Goal: Obtain resource: Obtain resource

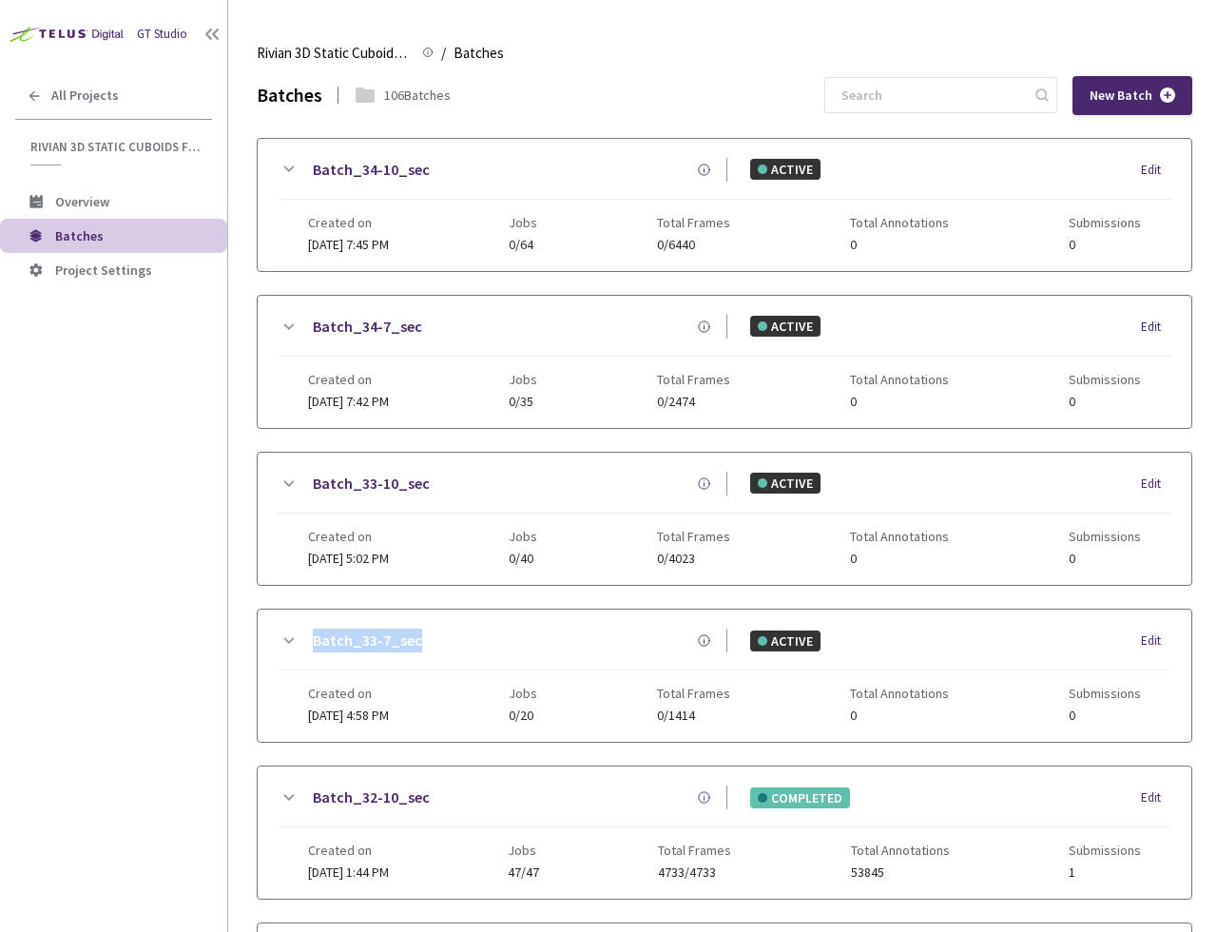
drag, startPoint x: 410, startPoint y: 631, endPoint x: 312, endPoint y: 626, distance: 98.1
click at [312, 628] on div "Batch_33-7_sec" at bounding box center [513, 640] width 428 height 24
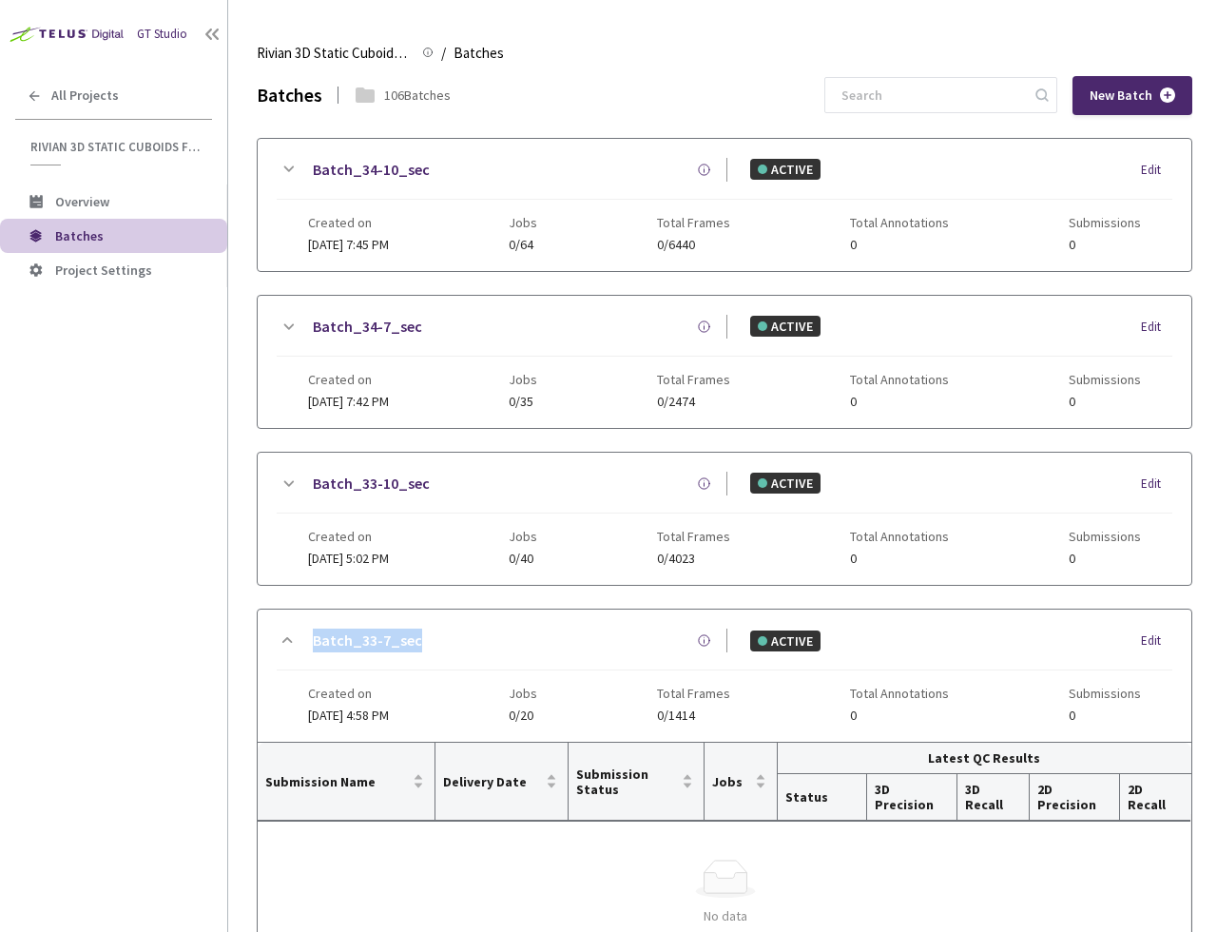
copy link "Batch_33-7_sec"
drag, startPoint x: 443, startPoint y: 486, endPoint x: 313, endPoint y: 476, distance: 130.6
click at [313, 476] on div "Batch_33-10_sec" at bounding box center [513, 484] width 428 height 24
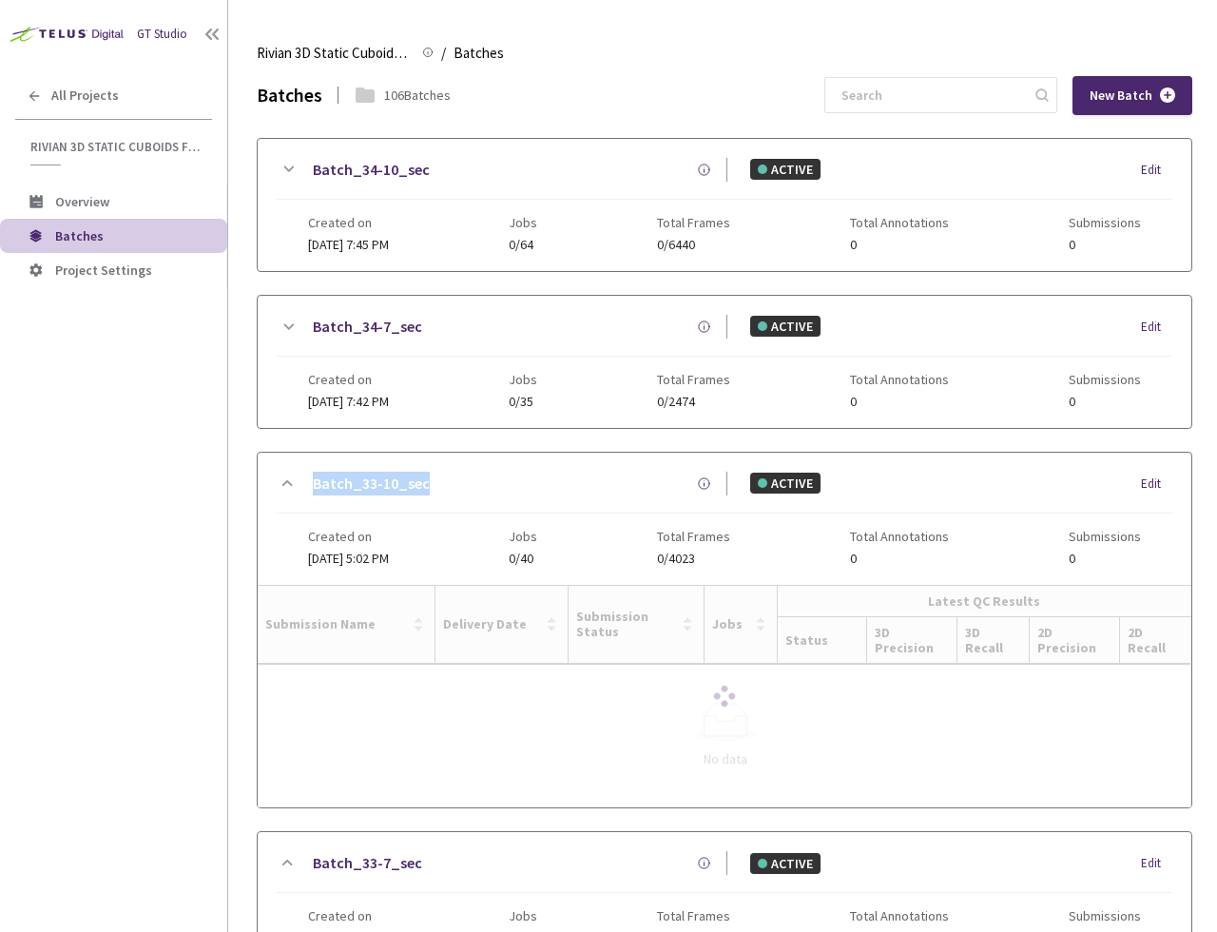
copy link "Batch_33-10_sec"
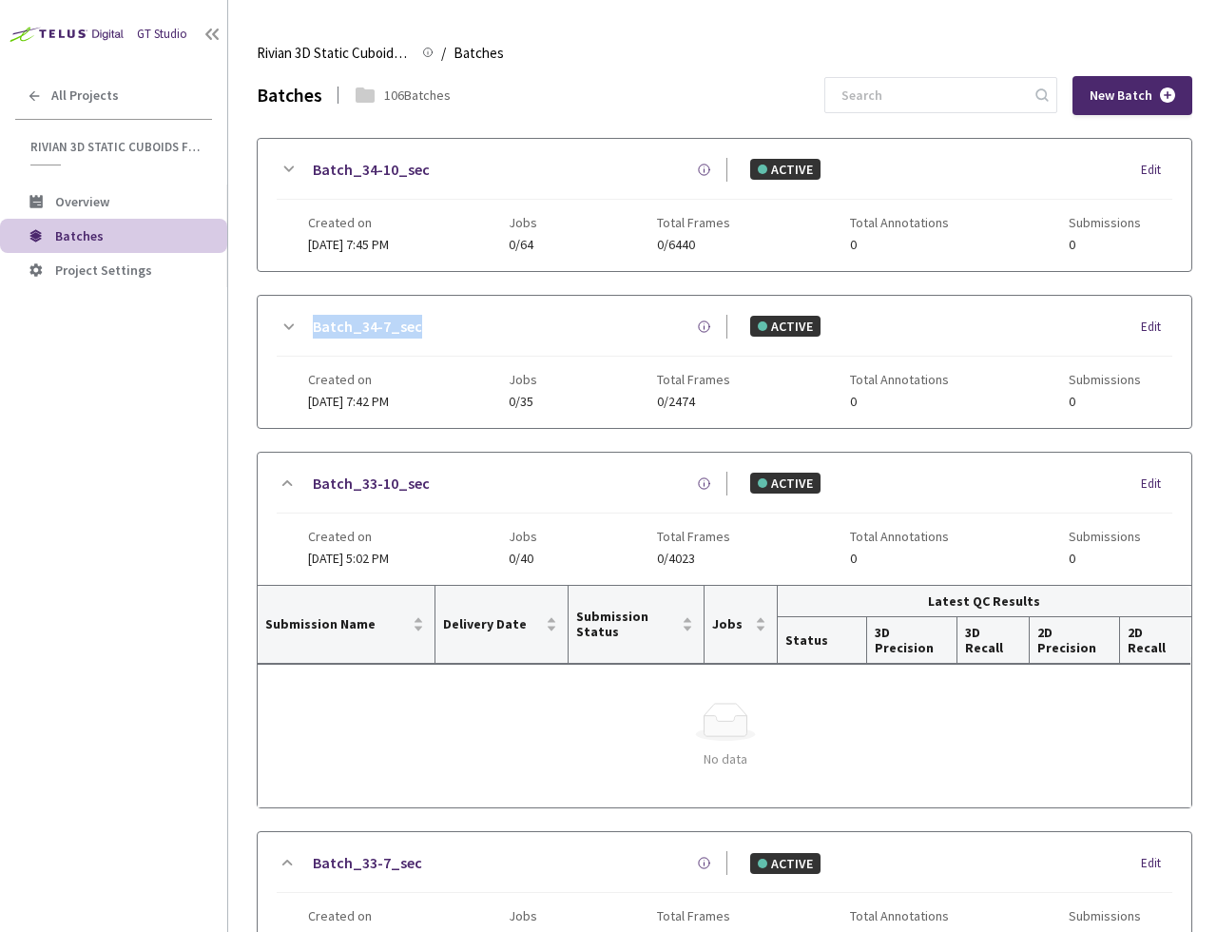
drag, startPoint x: 444, startPoint y: 327, endPoint x: 299, endPoint y: 321, distance: 145.6
click at [299, 321] on div "Batch_34-7_sec" at bounding box center [513, 327] width 428 height 24
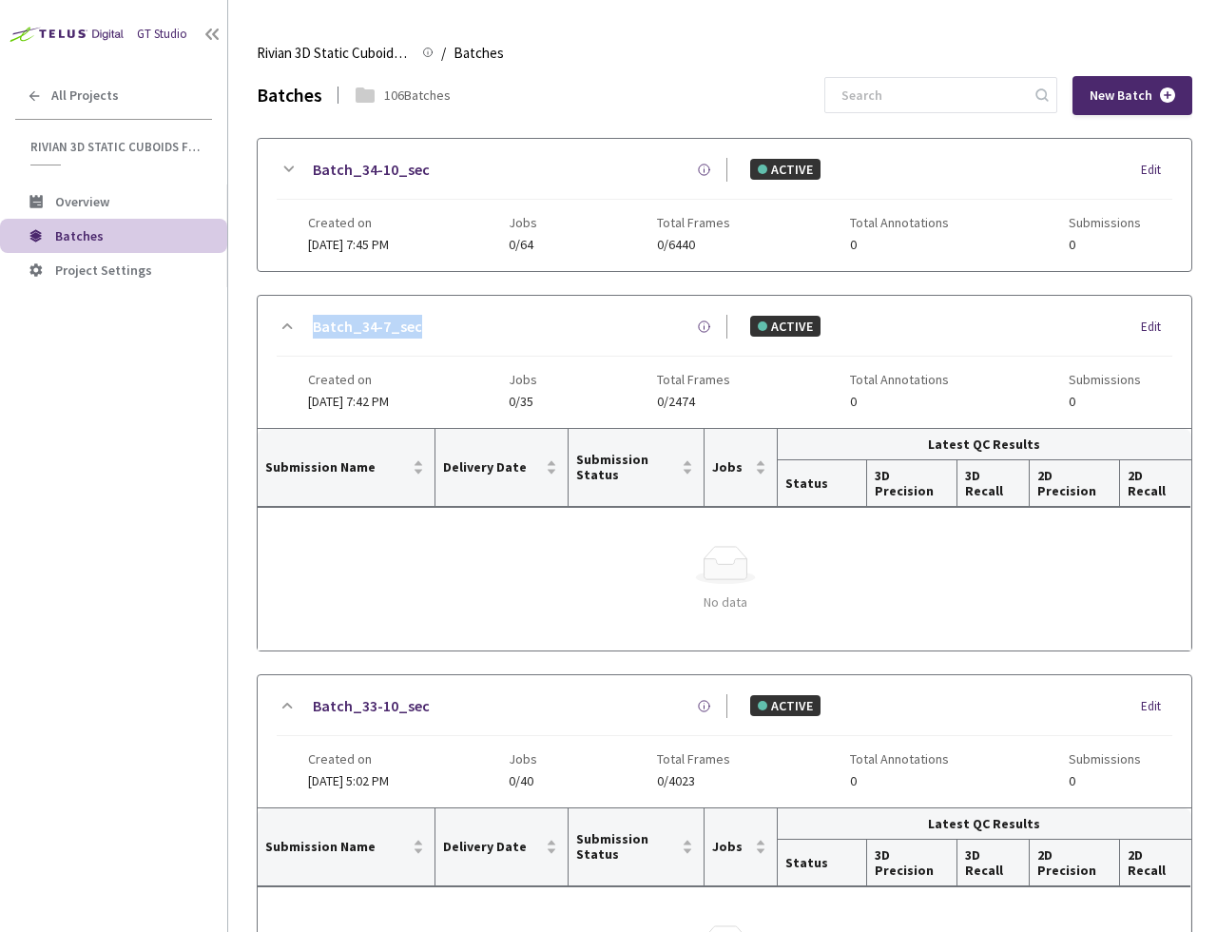
copy link "Batch_34-7_sec"
drag, startPoint x: 435, startPoint y: 164, endPoint x: 309, endPoint y: 155, distance: 126.8
click at [309, 155] on div "Batch_34-10_sec ACTIVE Edit Created on [DATE] 7:45 PM Jobs 0/64 Total Frames 0/…" at bounding box center [725, 205] width 934 height 132
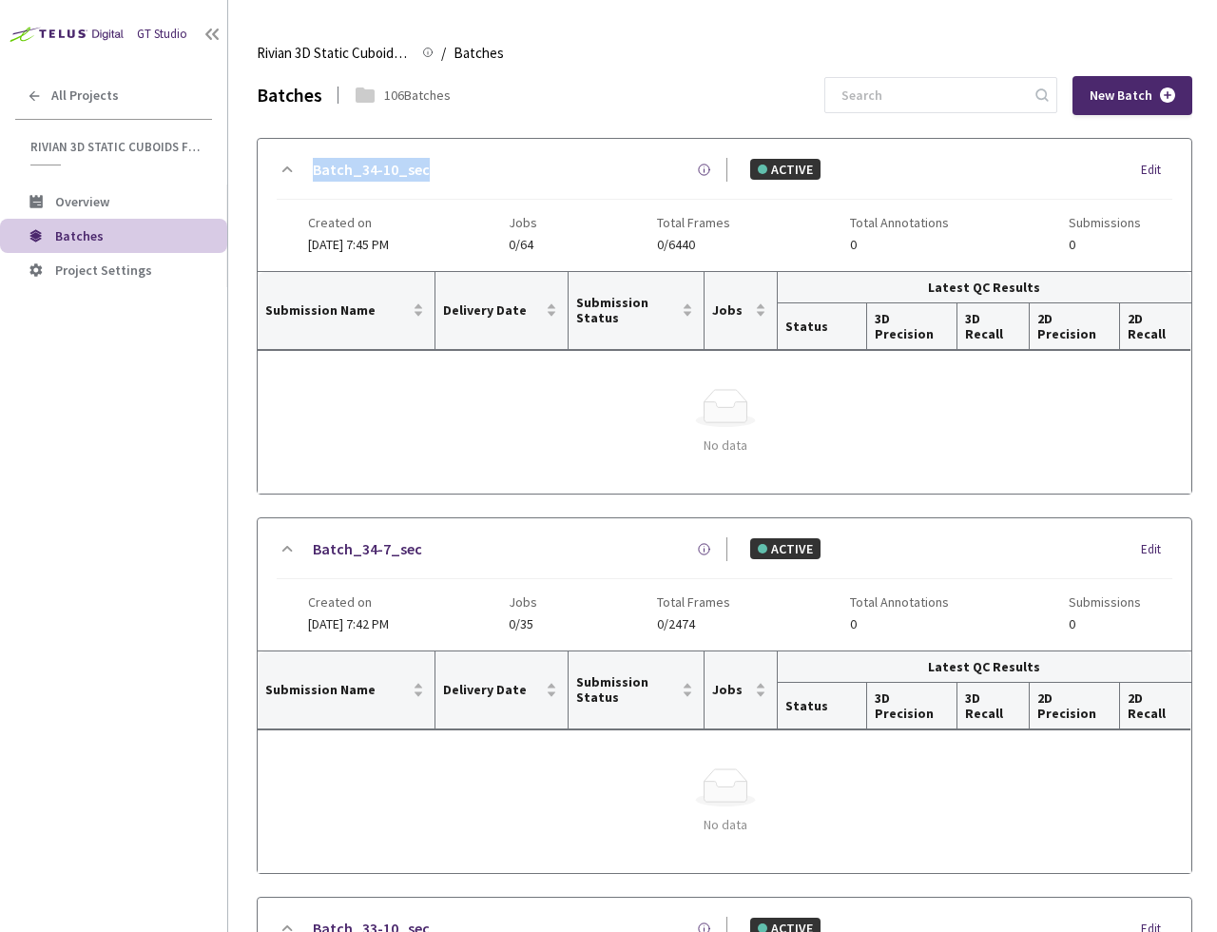
copy link "Batch_34-10_sec"
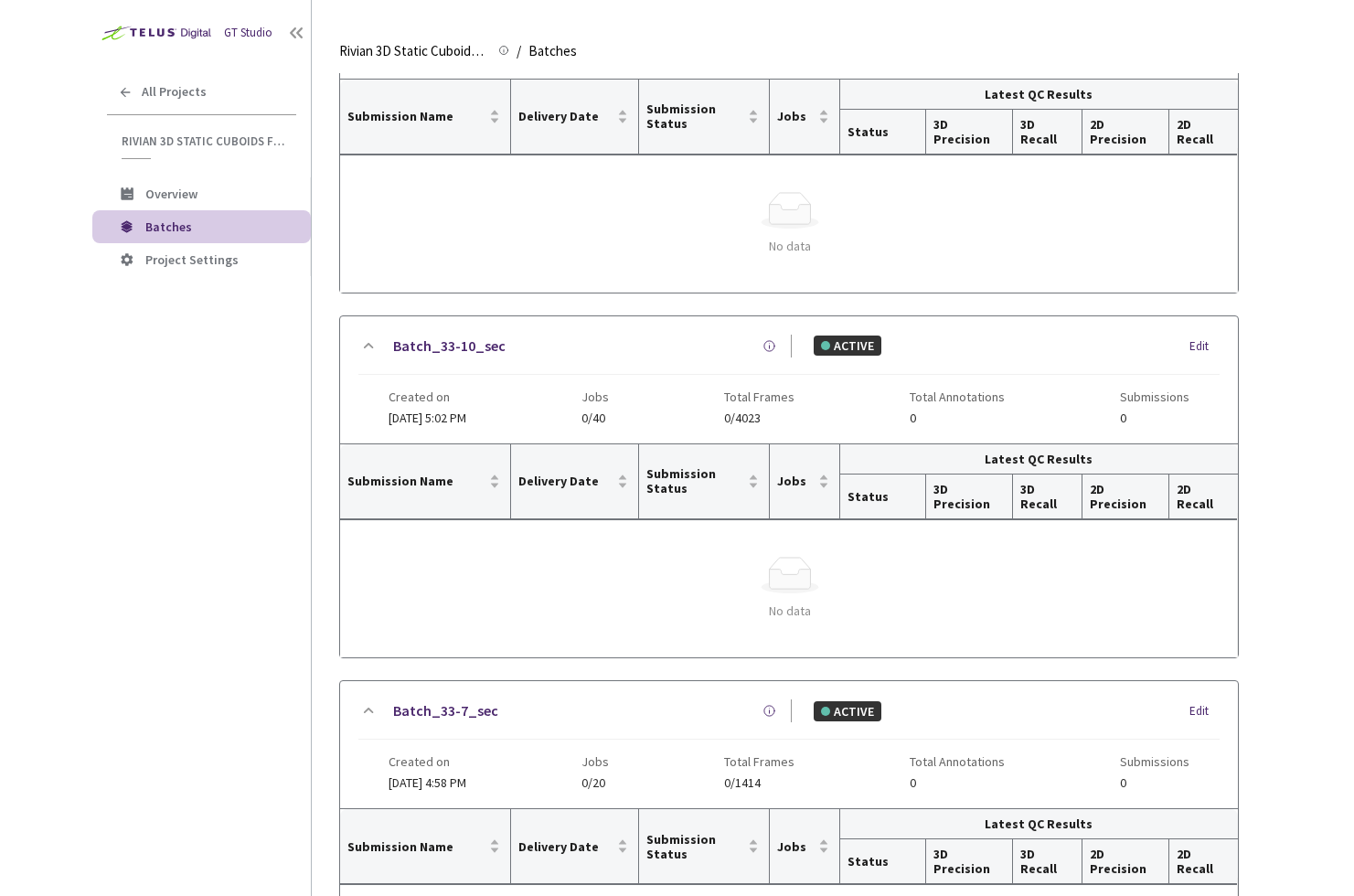
scroll to position [805, 0]
